Goal: Navigation & Orientation: Find specific page/section

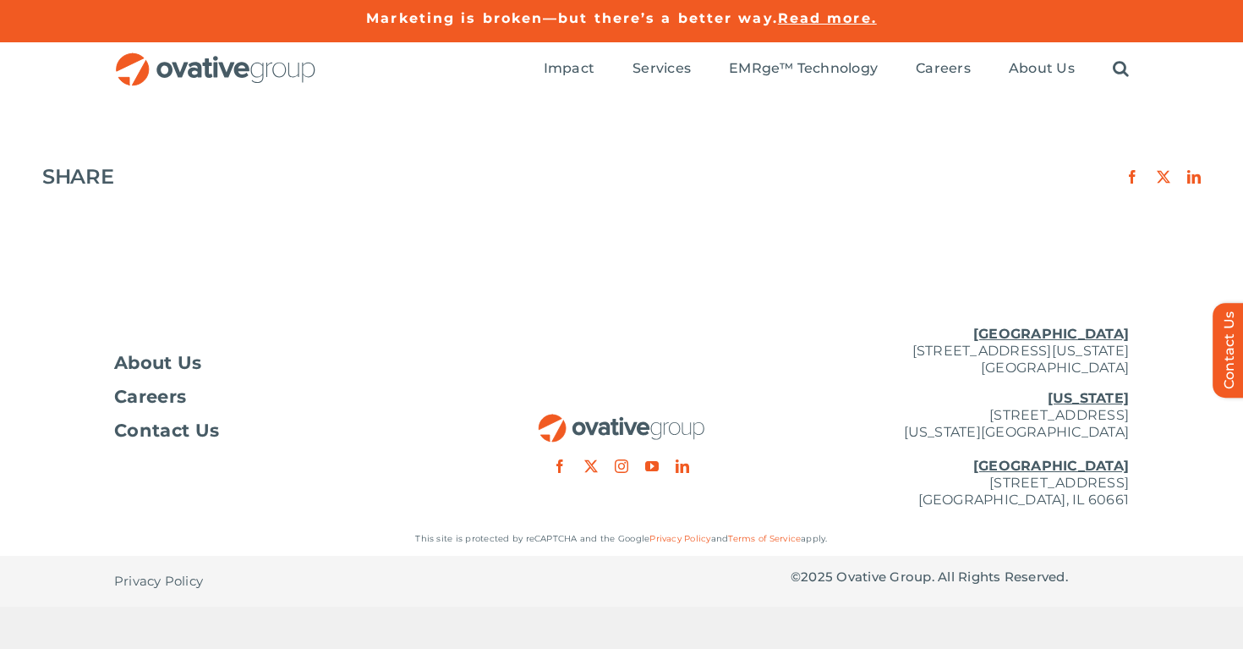
click at [575, 41] on div "Marketing is broken—but there’s a better way. Read more." at bounding box center [621, 41] width 1243 height 1
click at [573, 54] on ul "Impact Expert Insights Case Studies Awards & Press Services Media Measurement C…" at bounding box center [836, 69] width 585 height 54
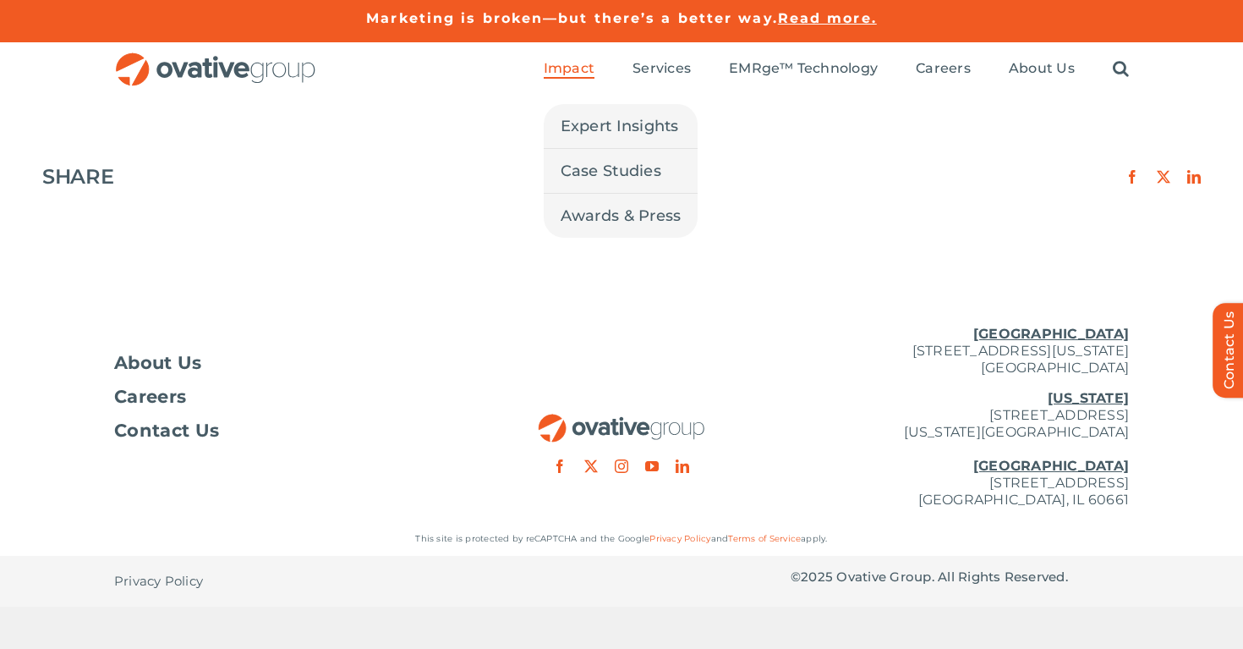
click at [573, 69] on span "Impact" at bounding box center [569, 68] width 51 height 17
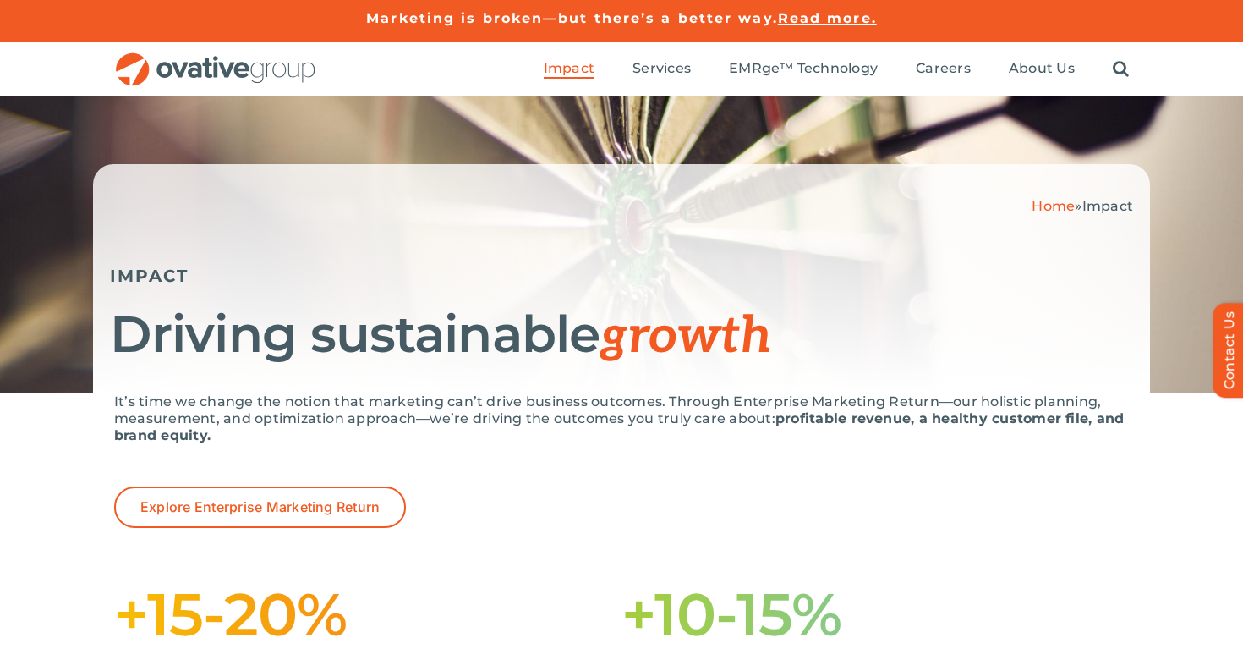
scroll to position [457, 0]
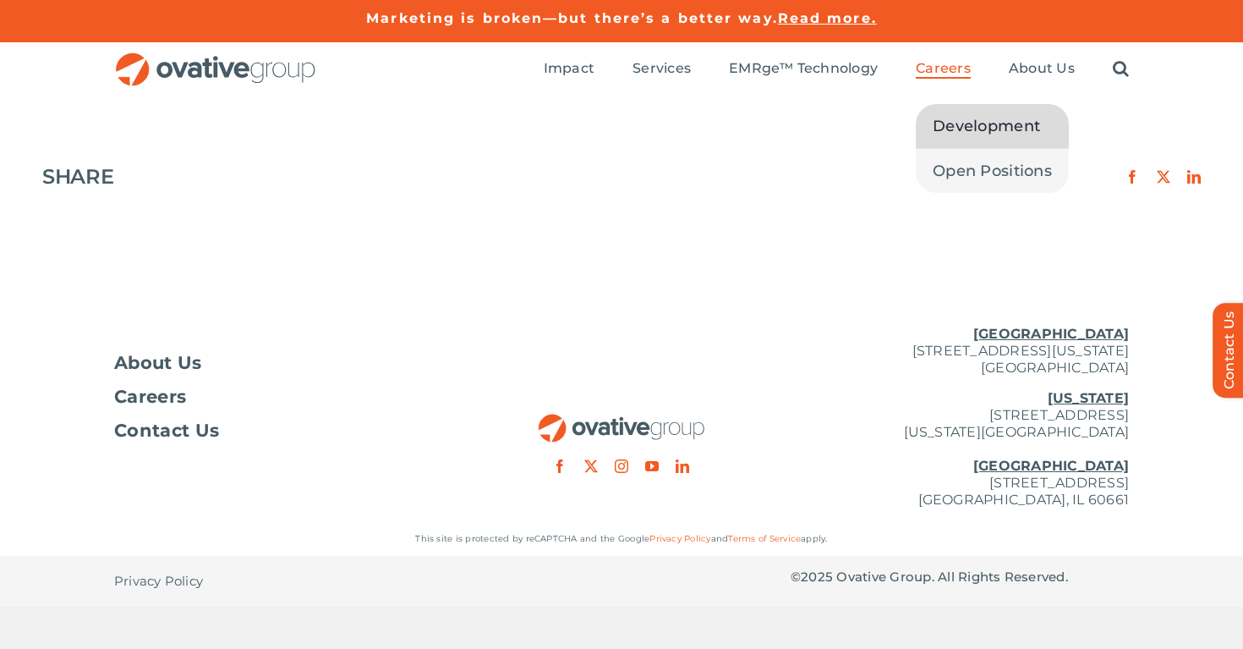
click at [952, 129] on span "Development" at bounding box center [986, 126] width 107 height 24
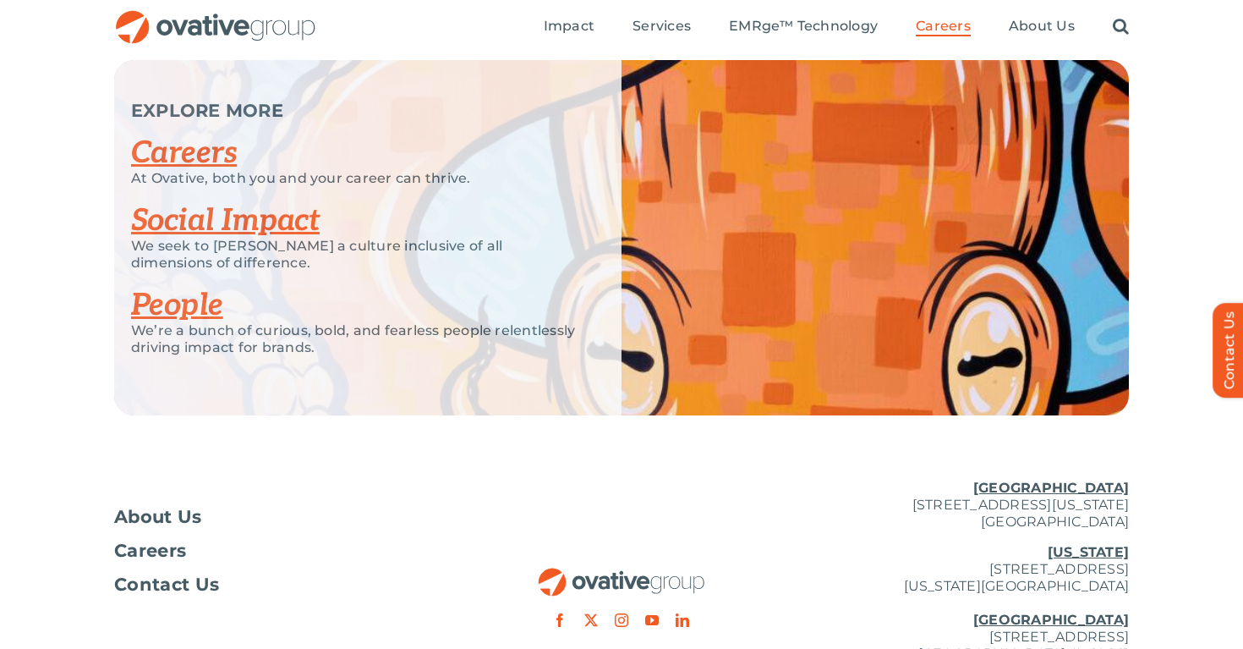
scroll to position [4136, 0]
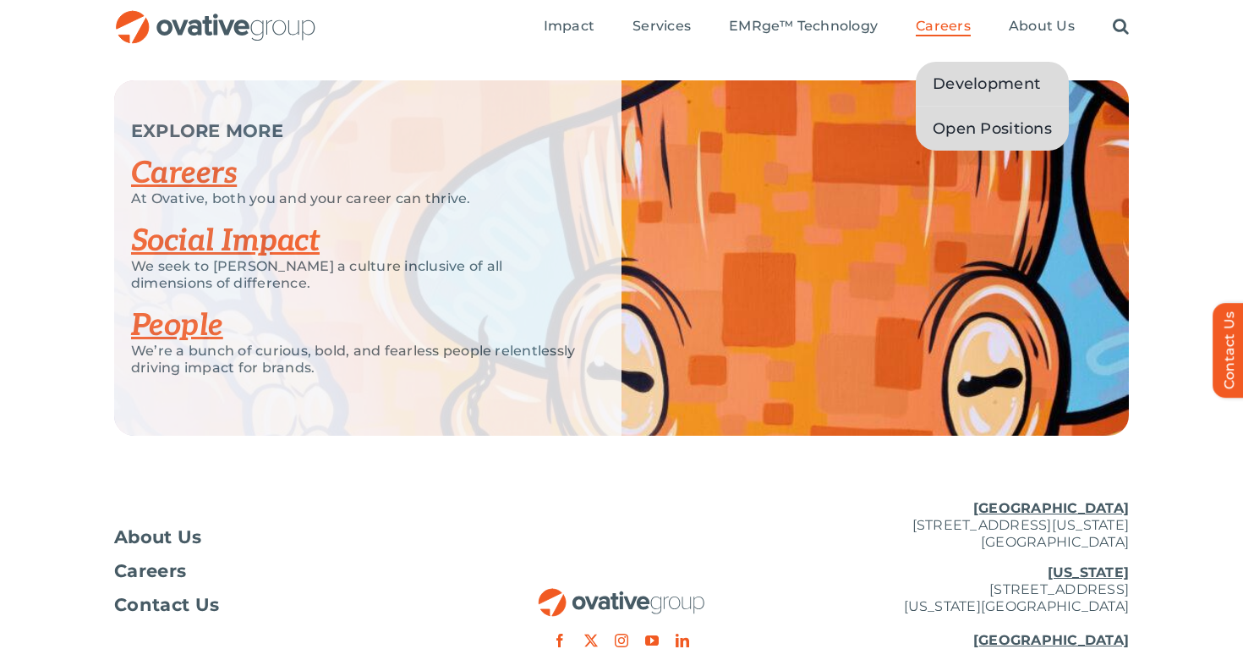
click at [973, 131] on span "Open Positions" at bounding box center [992, 129] width 119 height 24
